Goal: Task Accomplishment & Management: Manage account settings

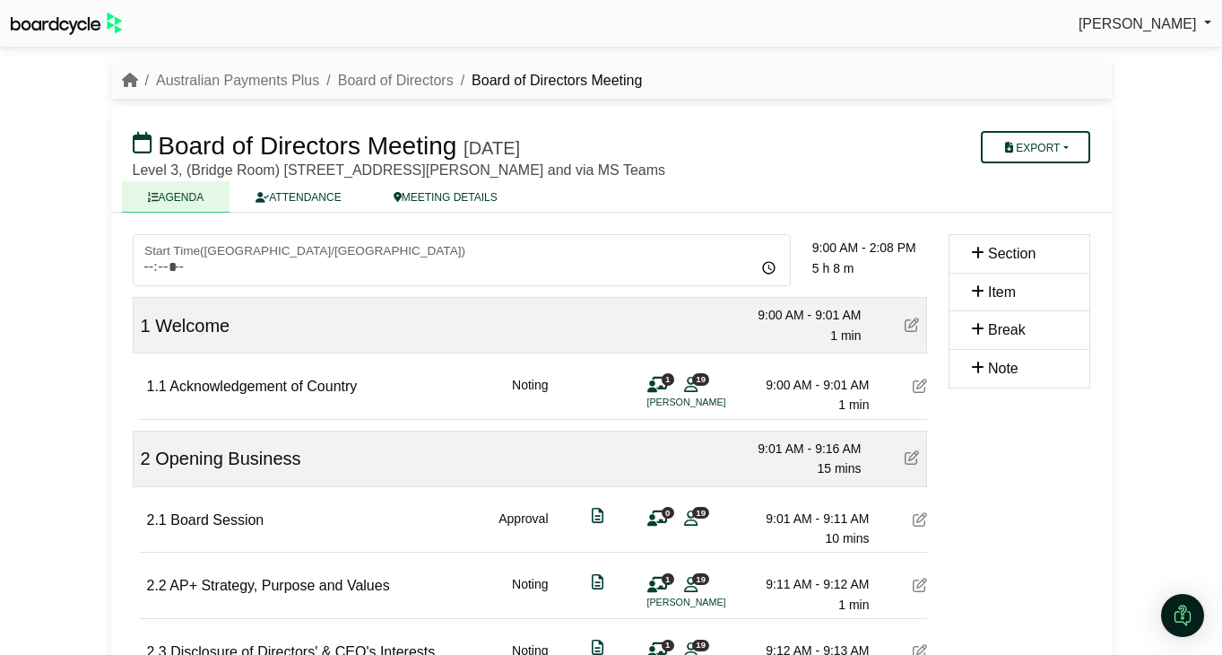
scroll to position [508, 0]
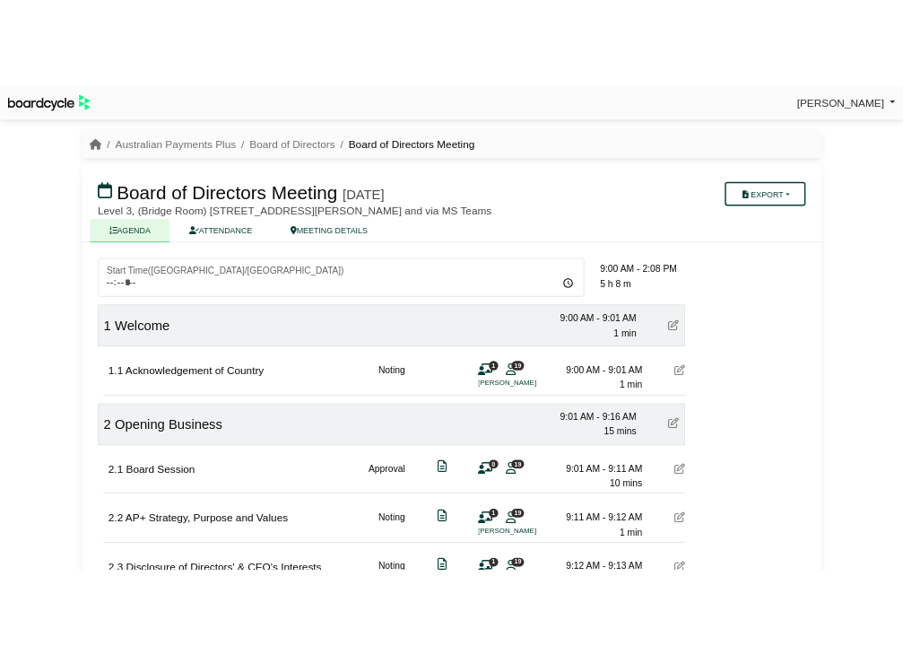
scroll to position [508, 0]
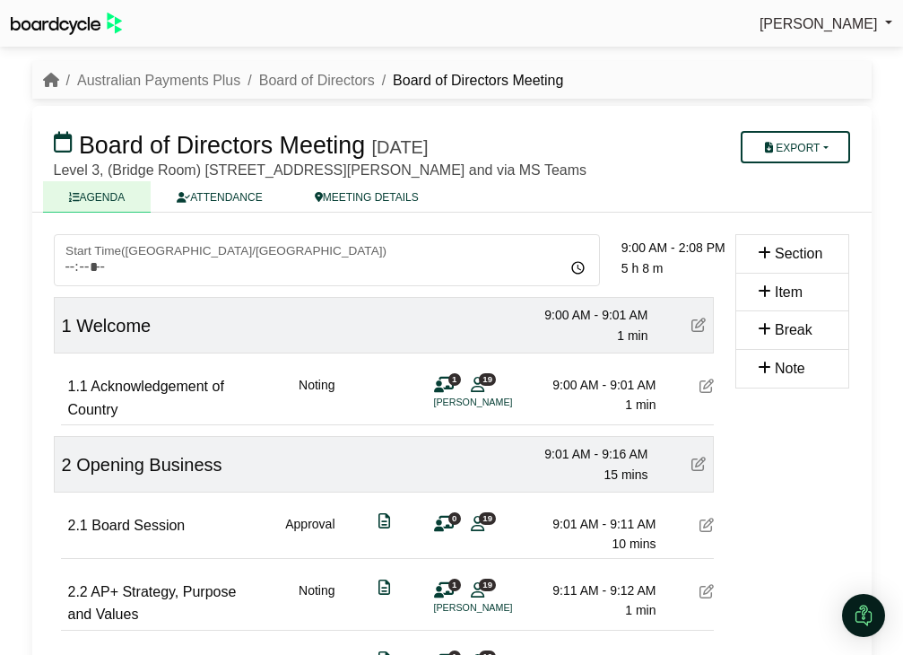
scroll to position [508, 0]
